Goal: Check status: Check status

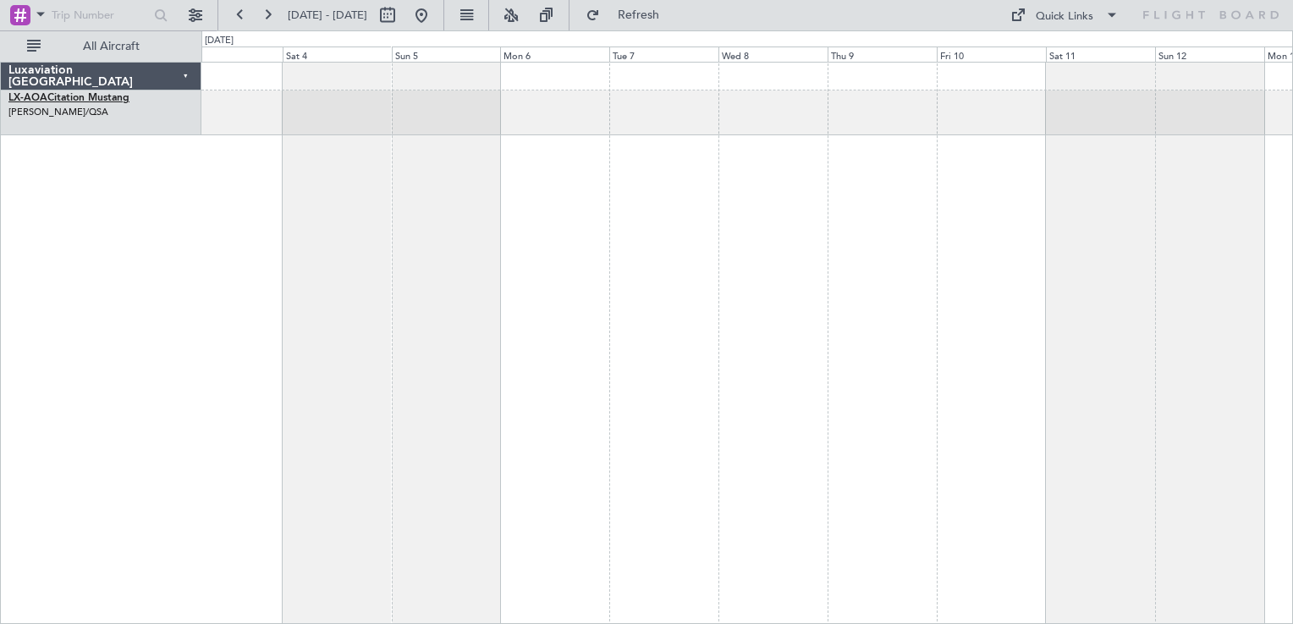
click at [85, 93] on link "LX-AOA Citation Mustang" at bounding box center [68, 98] width 121 height 10
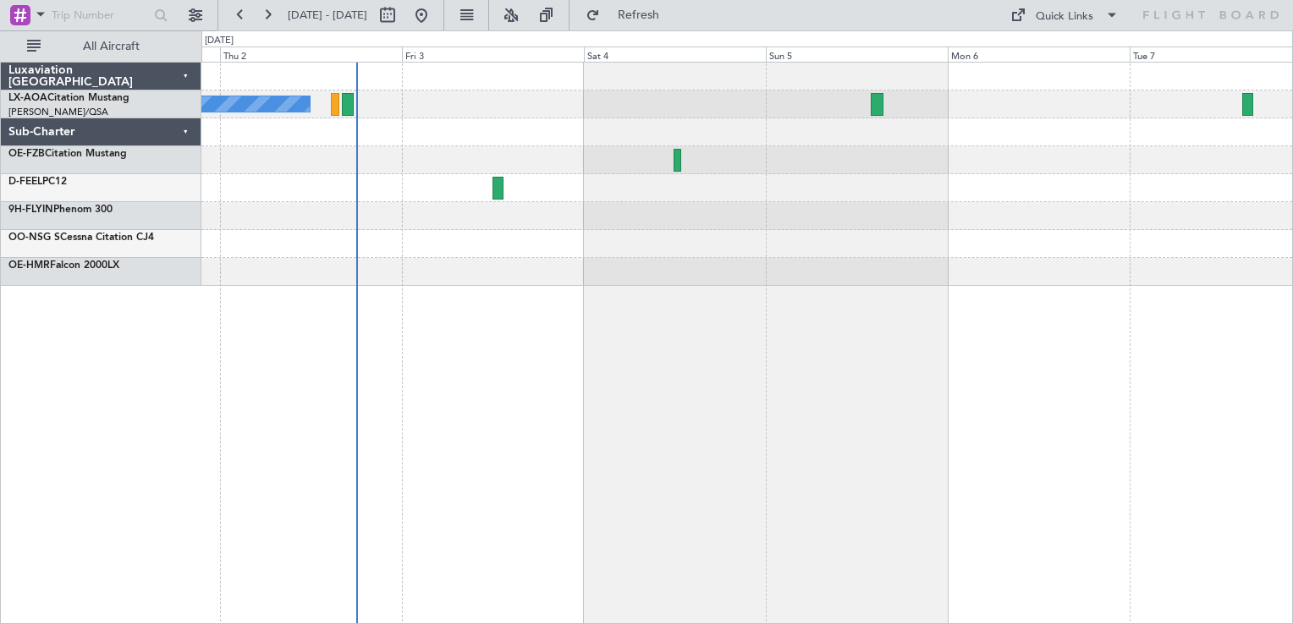
click at [493, 178] on div "No Crew Antwerp ([GEOGRAPHIC_DATA])" at bounding box center [746, 174] width 1091 height 223
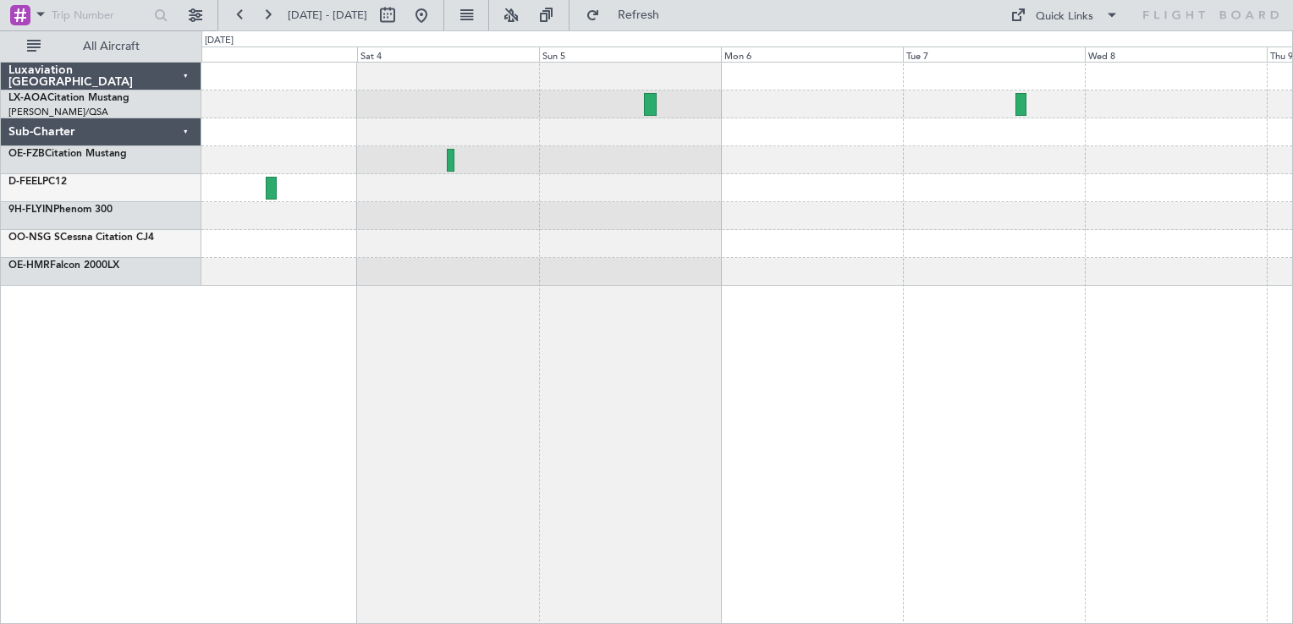
click at [750, 230] on div "No Crew Antwerp ([GEOGRAPHIC_DATA])" at bounding box center [746, 174] width 1091 height 223
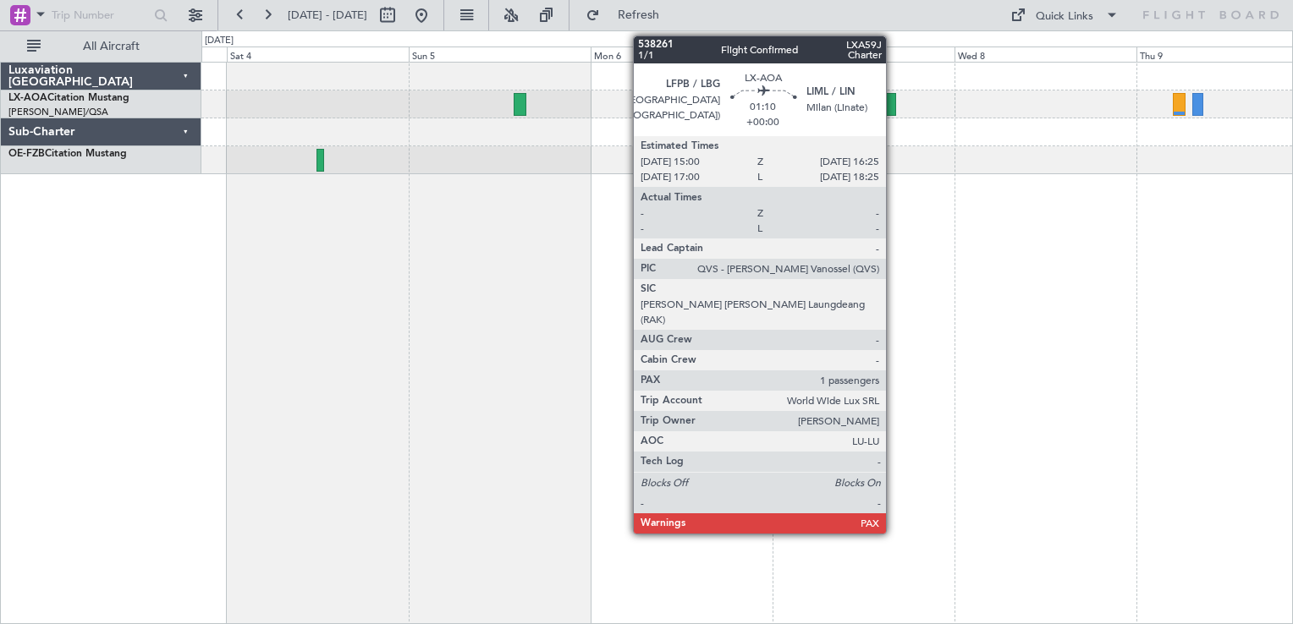
click at [893, 105] on div at bounding box center [890, 104] width 11 height 23
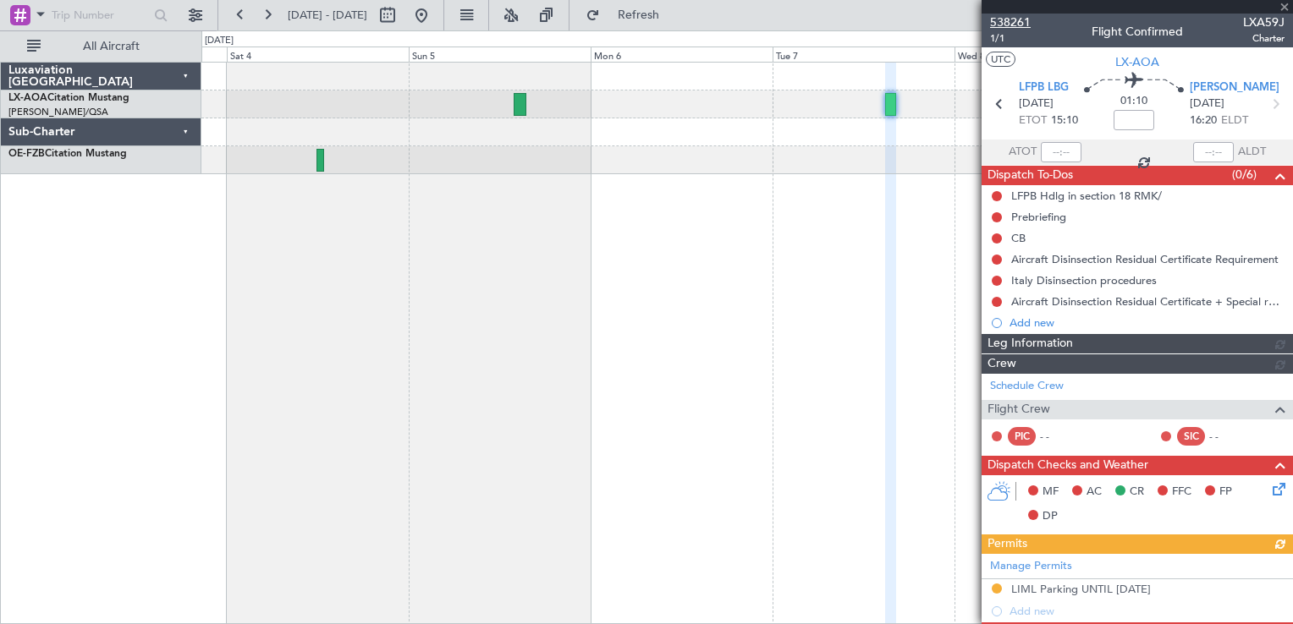
click at [1019, 26] on span "538261" at bounding box center [1010, 23] width 41 height 18
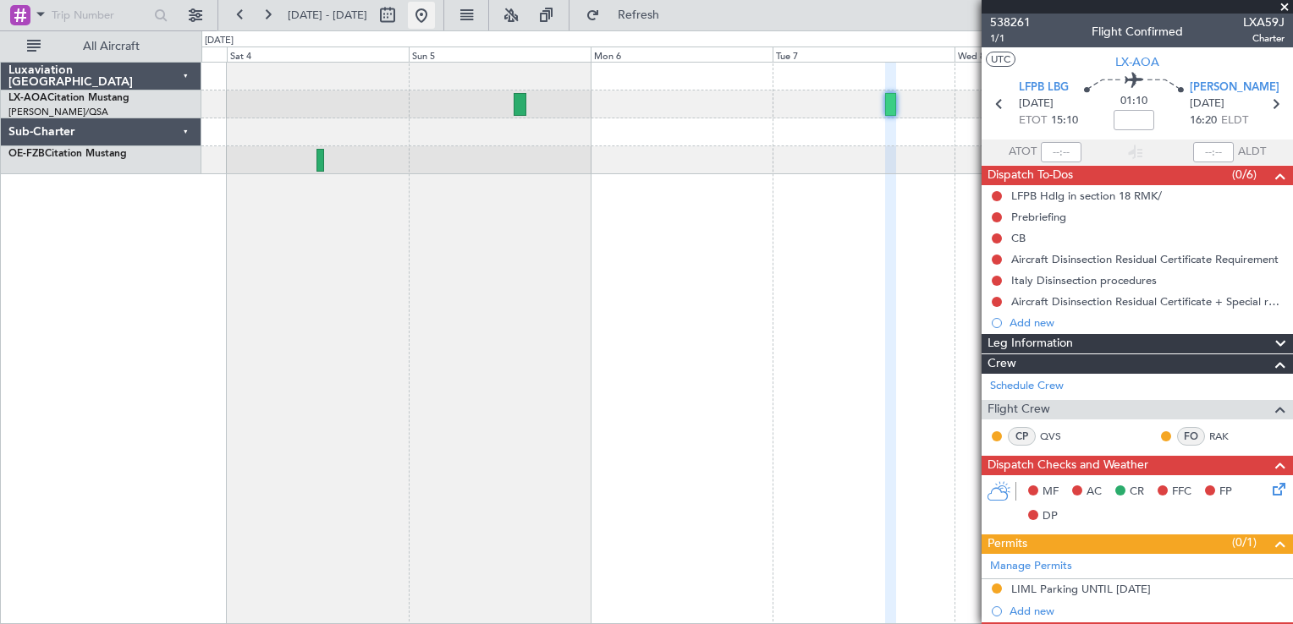
click at [435, 23] on button at bounding box center [421, 15] width 27 height 27
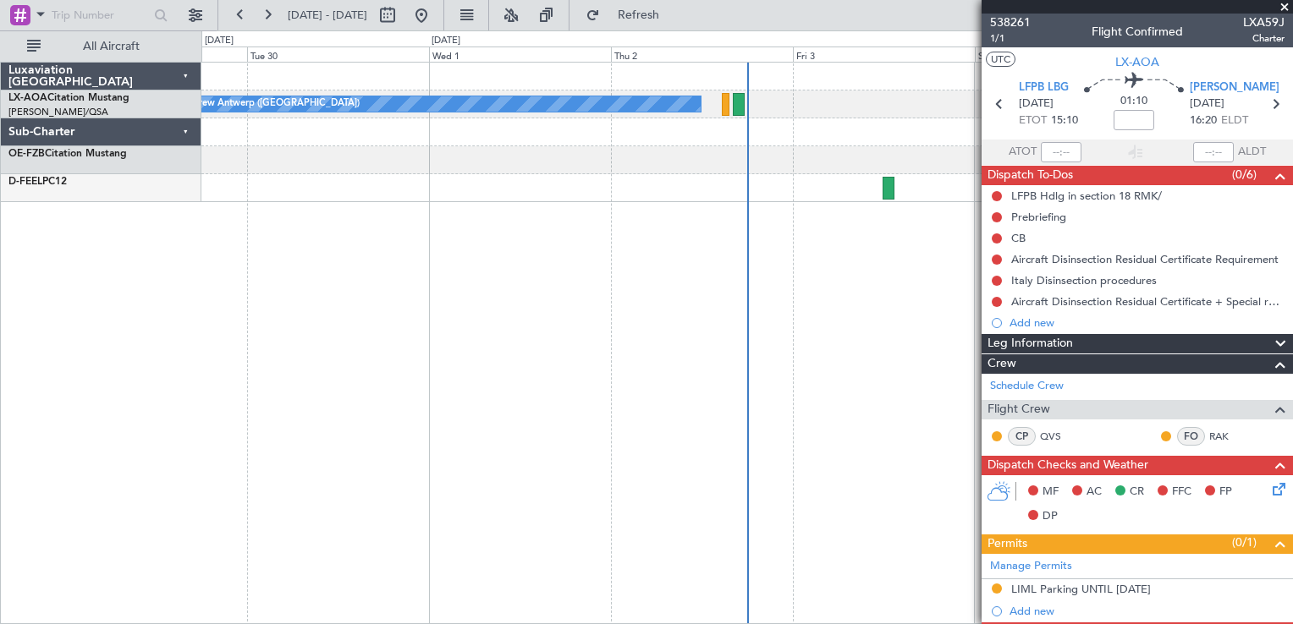
click at [688, 225] on div "No Crew Antwerp ([GEOGRAPHIC_DATA])" at bounding box center [746, 343] width 1091 height 563
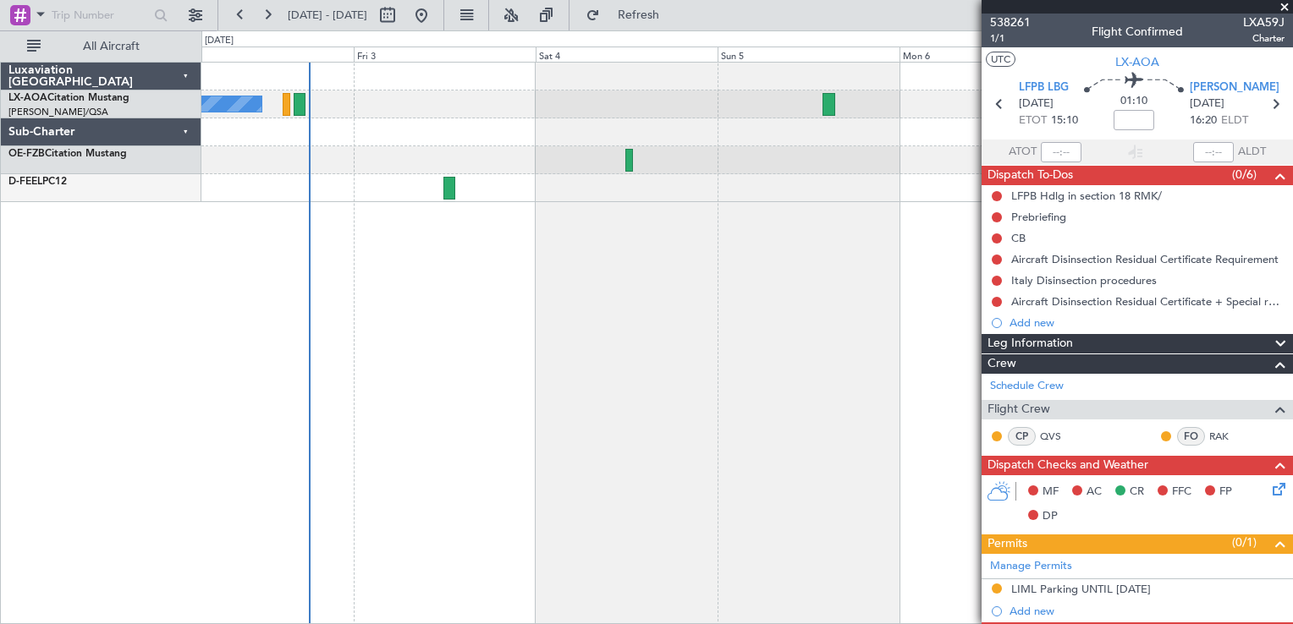
click at [426, 197] on div "No Crew Antwerp ([GEOGRAPHIC_DATA])" at bounding box center [746, 133] width 1091 height 140
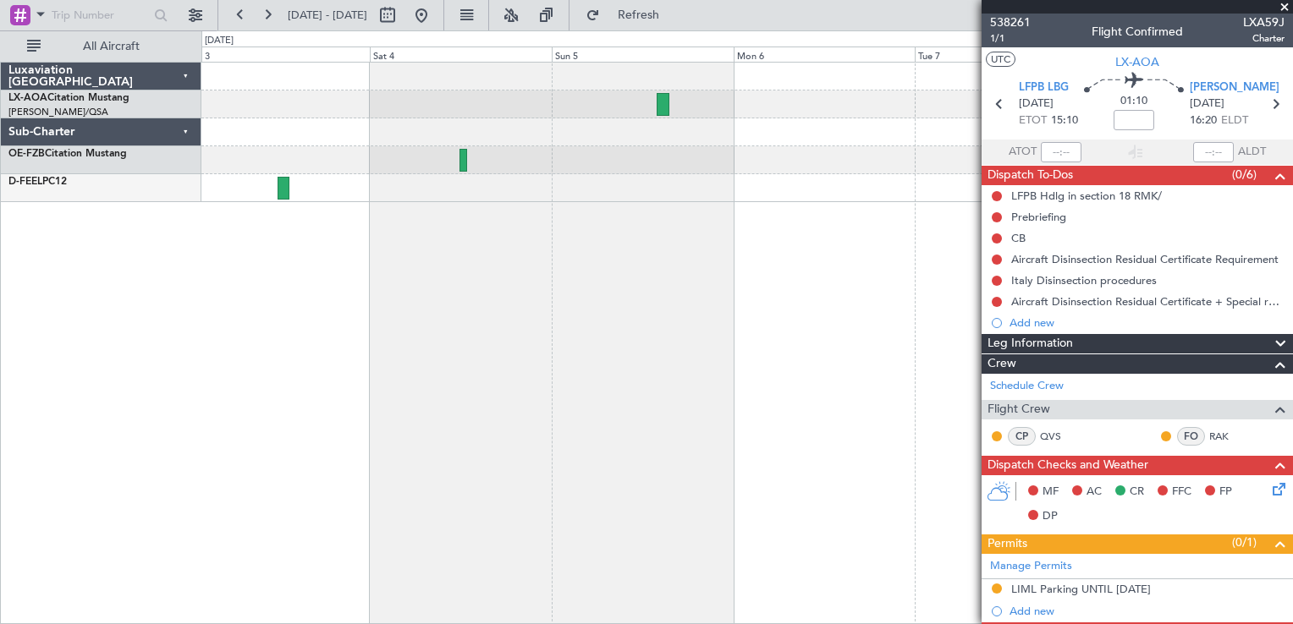
click at [543, 223] on div "No Crew Antwerp ([GEOGRAPHIC_DATA])" at bounding box center [746, 343] width 1091 height 563
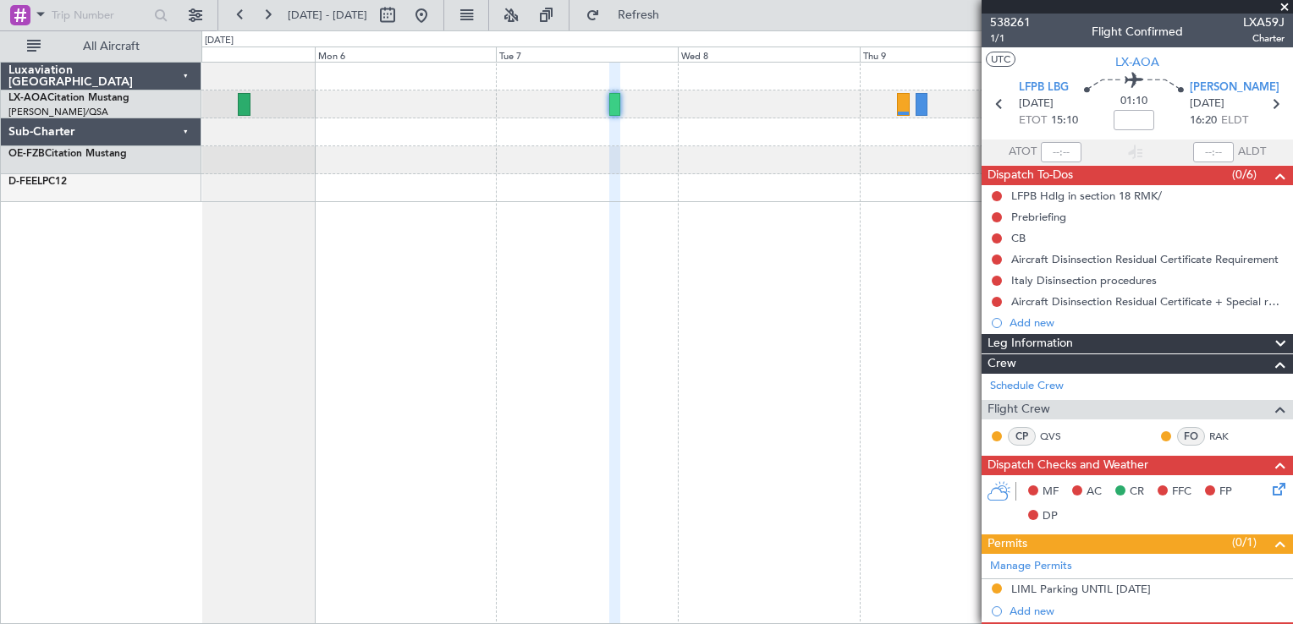
click at [377, 275] on div "No Crew Paris ([GEOGRAPHIC_DATA])" at bounding box center [746, 343] width 1091 height 563
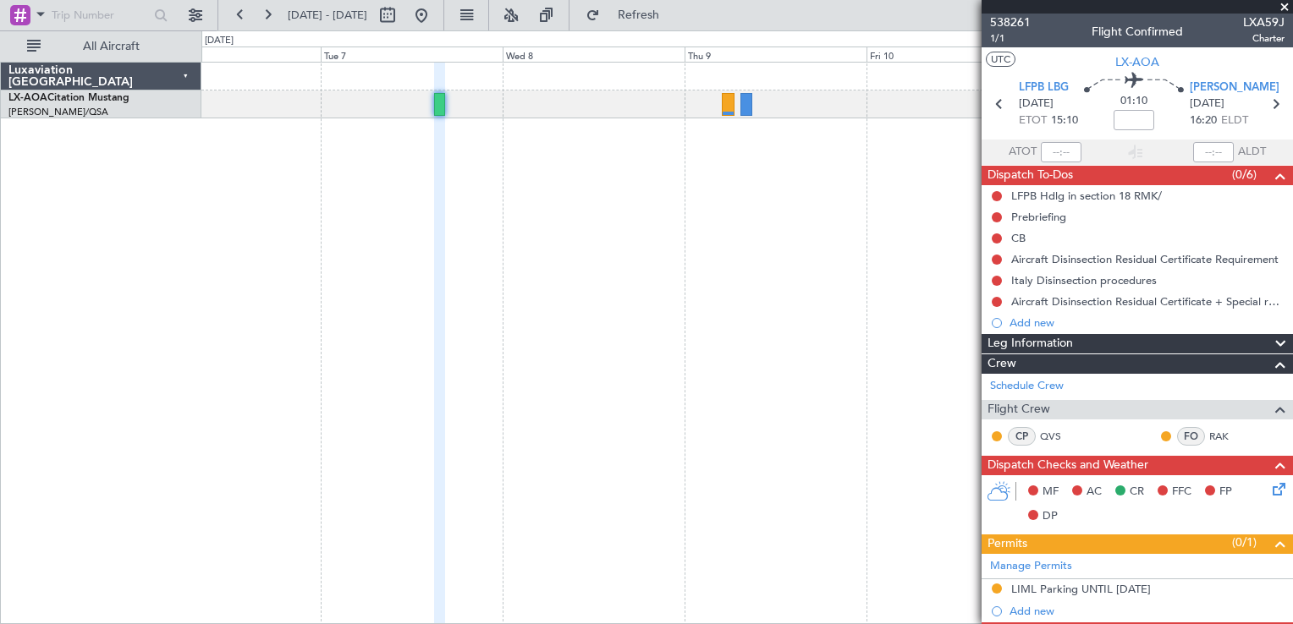
click at [700, 157] on div "No Crew Paris ([GEOGRAPHIC_DATA])" at bounding box center [746, 343] width 1091 height 563
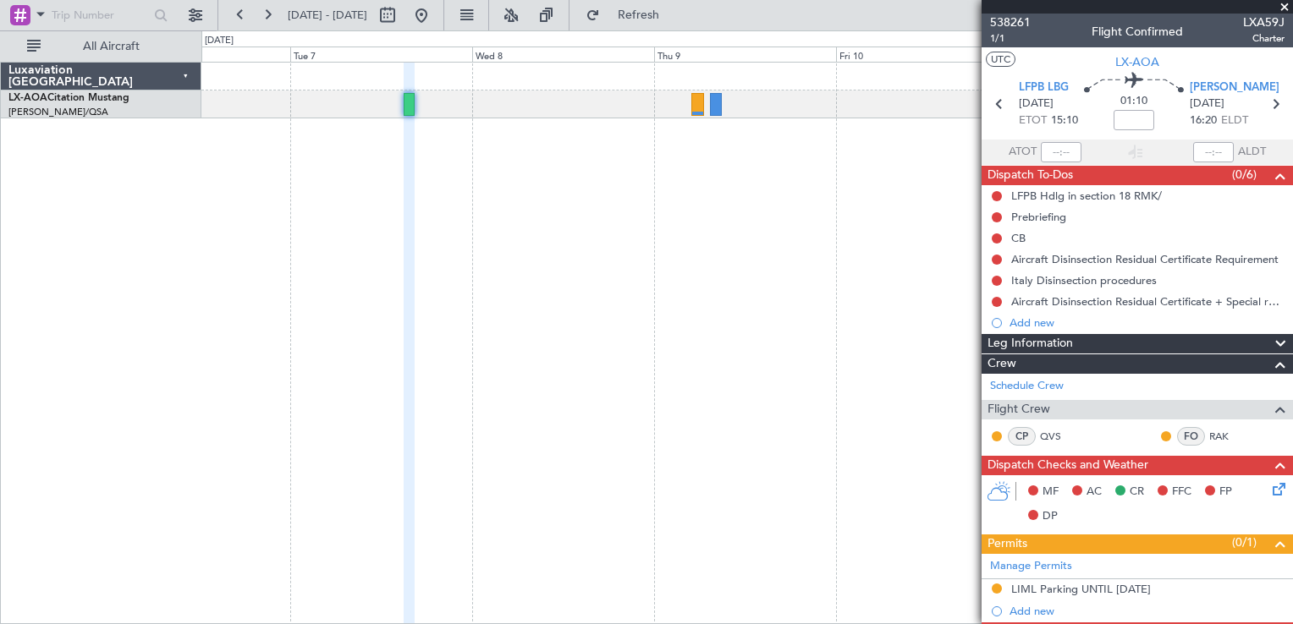
click at [1284, 8] on span at bounding box center [1284, 7] width 17 height 15
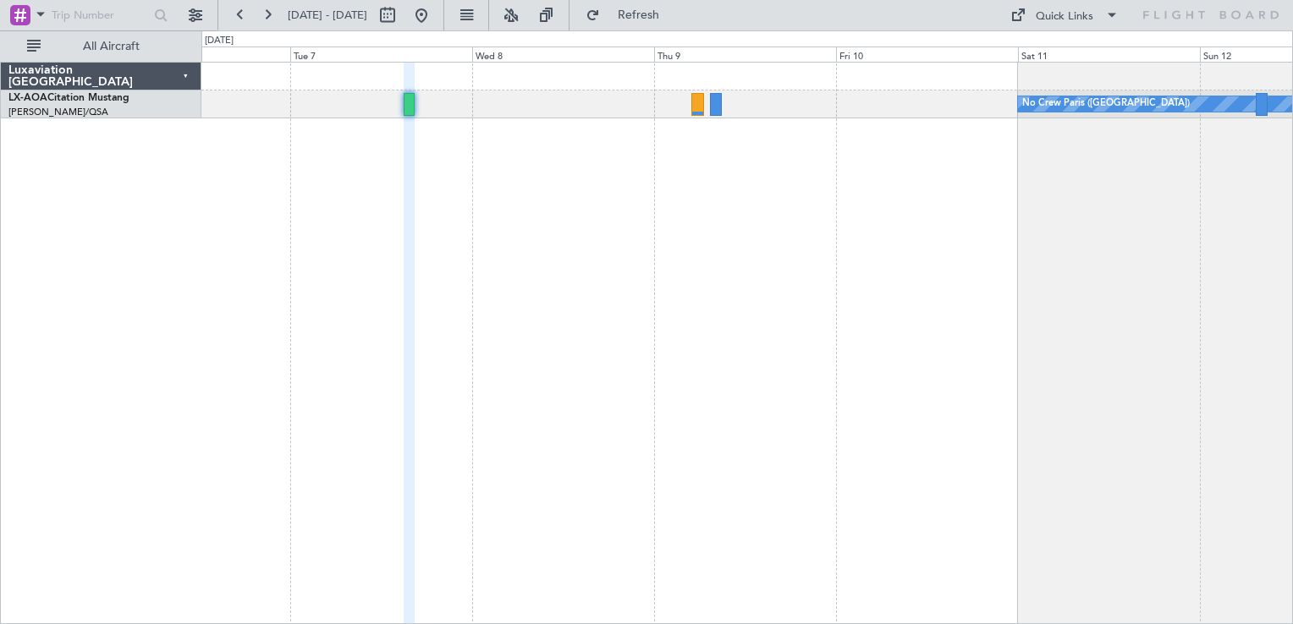
type input "0"
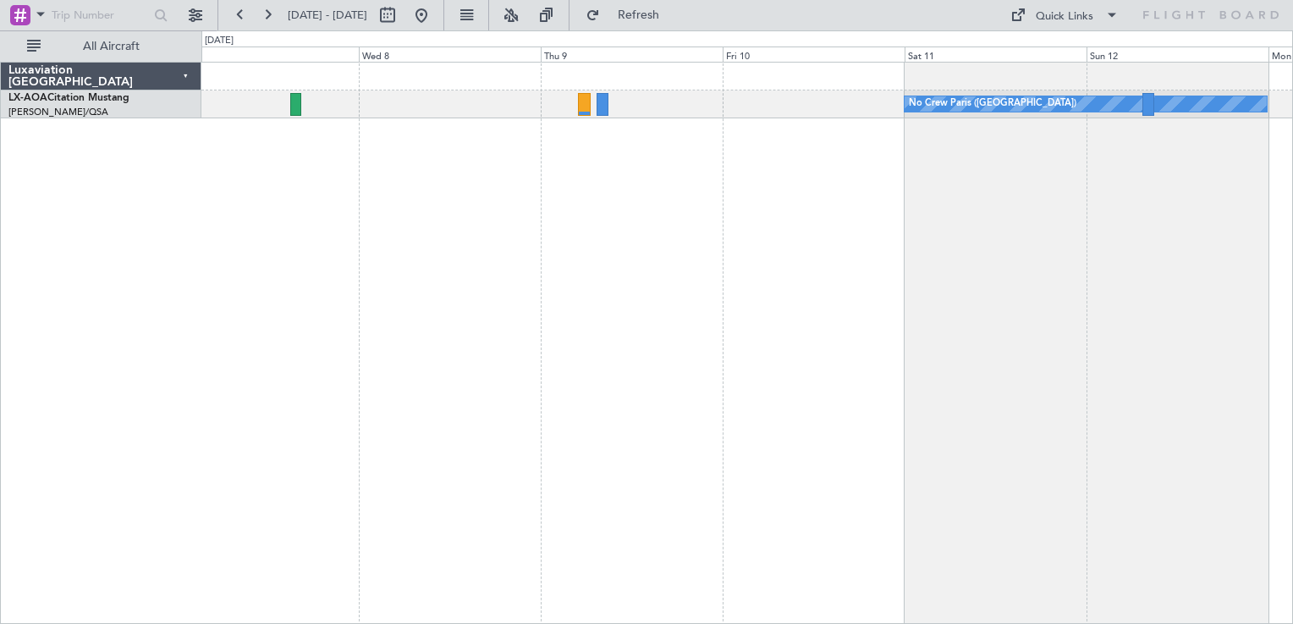
click at [891, 200] on div "No Crew Paris ([GEOGRAPHIC_DATA])" at bounding box center [746, 343] width 1091 height 563
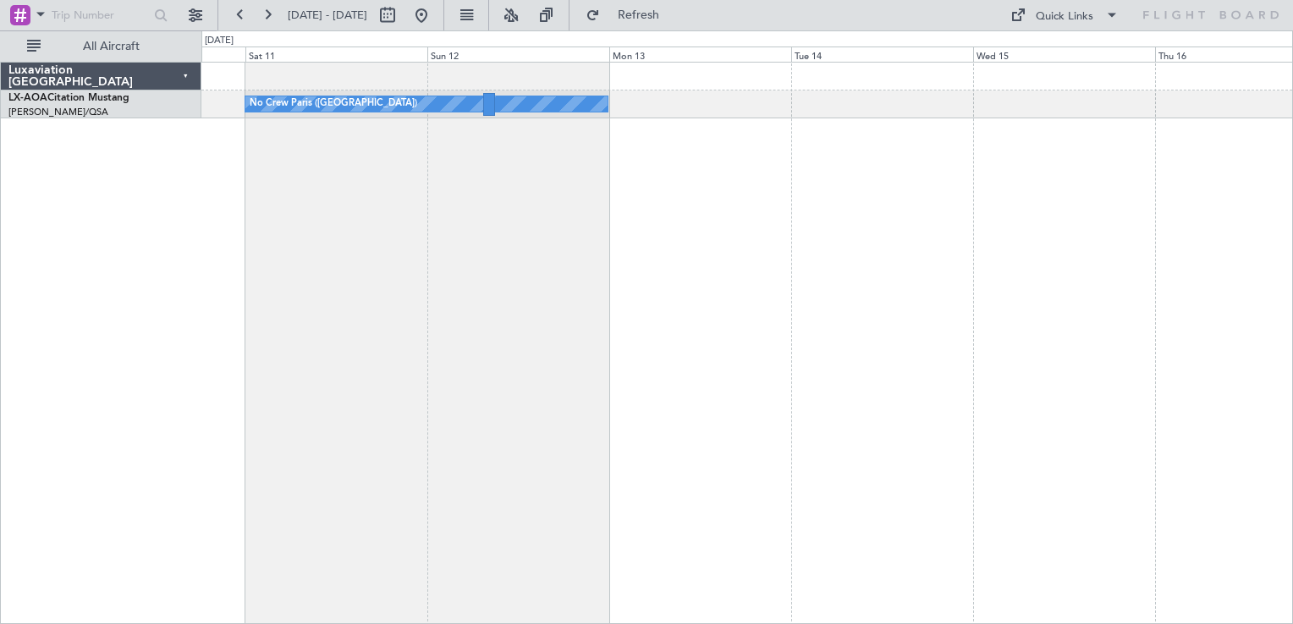
click at [661, 227] on div "No Crew Paris ([GEOGRAPHIC_DATA])" at bounding box center [746, 343] width 1091 height 563
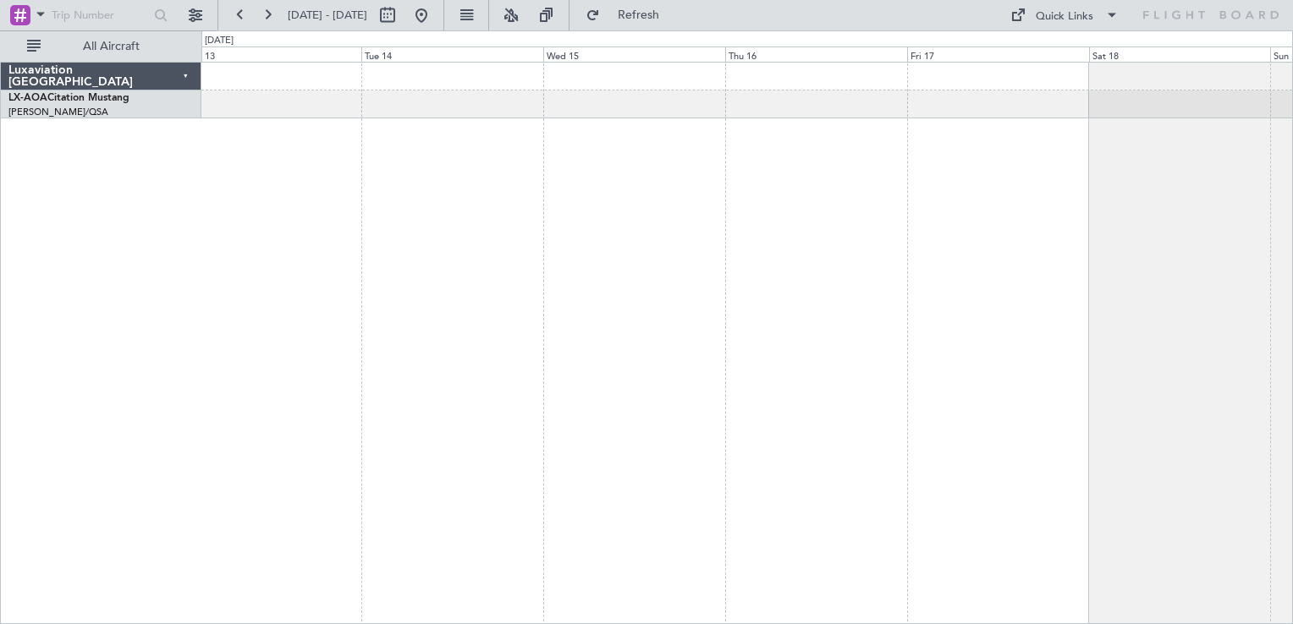
click at [431, 239] on div "Planned Maint [GEOGRAPHIC_DATA] No Crew [GEOGRAPHIC_DATA] ([GEOGRAPHIC_DATA])" at bounding box center [746, 343] width 1091 height 563
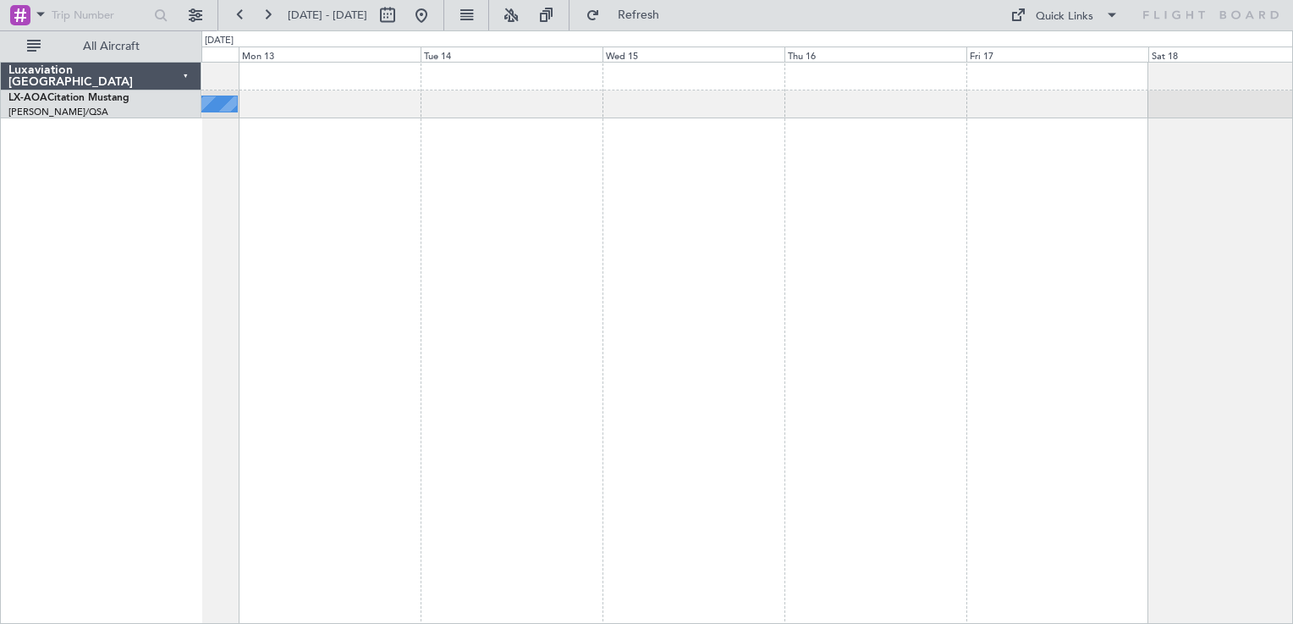
click at [1068, 235] on div "No Crew Paris ([GEOGRAPHIC_DATA])" at bounding box center [746, 343] width 1091 height 563
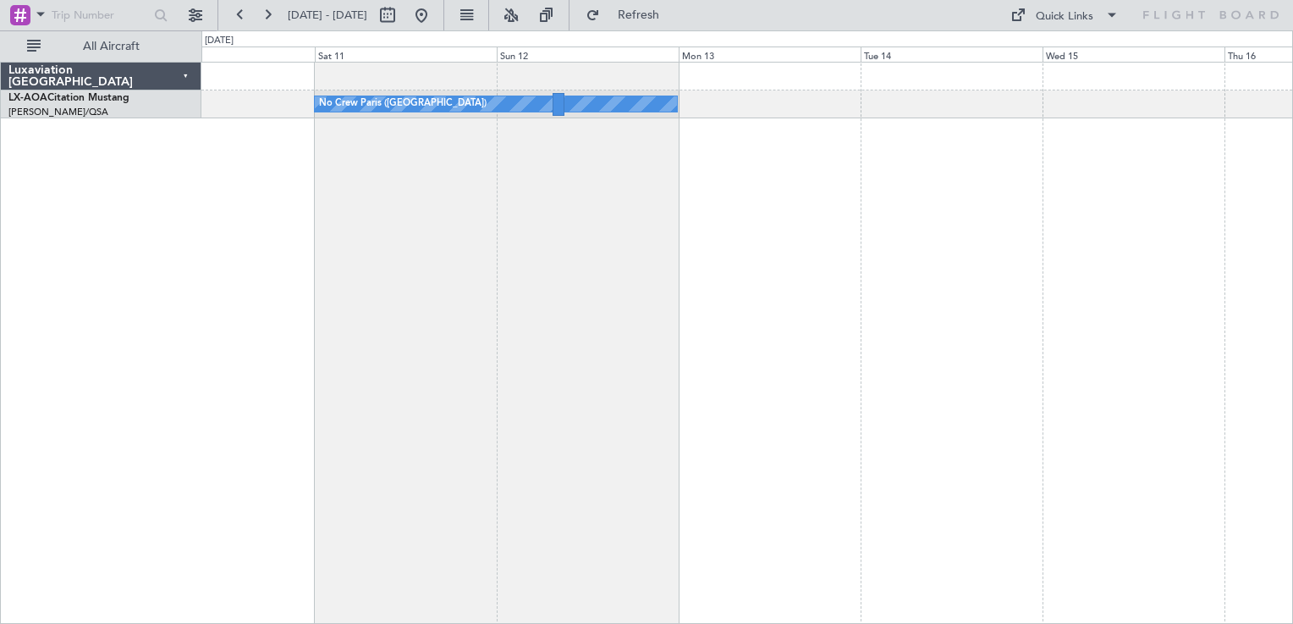
click at [1153, 261] on div "No Crew Paris ([GEOGRAPHIC_DATA])" at bounding box center [746, 343] width 1091 height 563
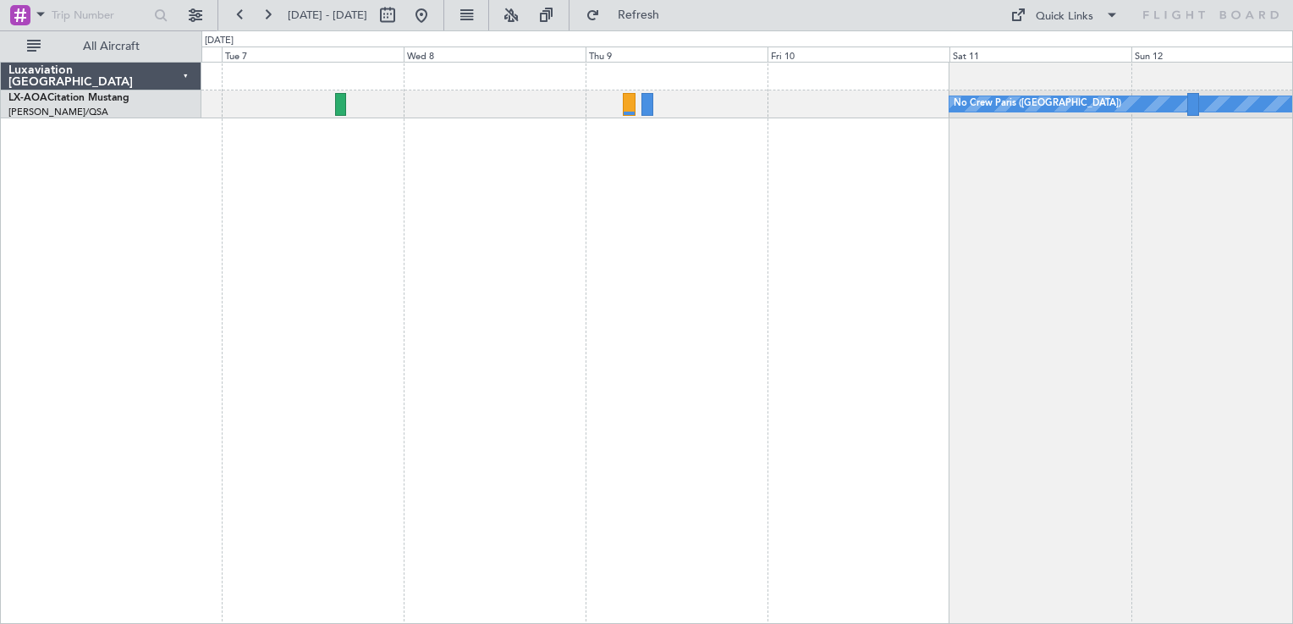
click at [855, 261] on div "No Crew Paris ([GEOGRAPHIC_DATA])" at bounding box center [746, 343] width 1091 height 563
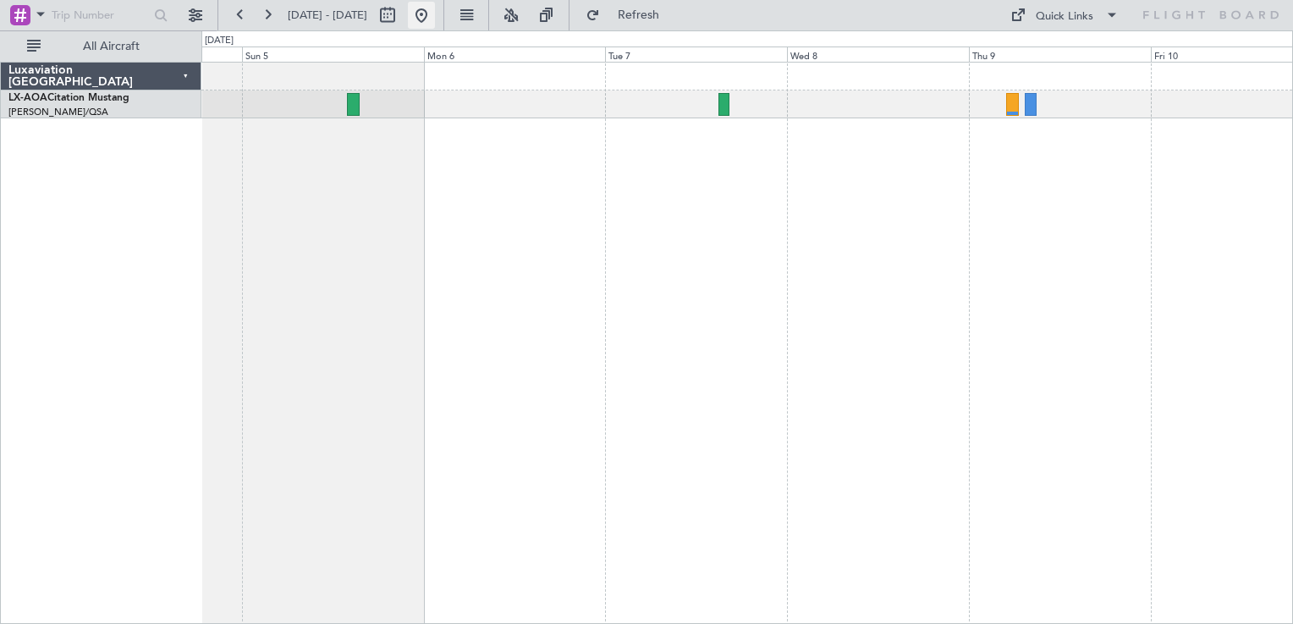
click at [435, 12] on button at bounding box center [421, 15] width 27 height 27
